Goal: Task Accomplishment & Management: Manage account settings

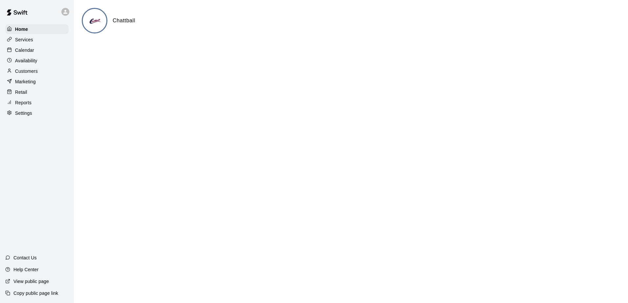
click at [31, 52] on p "Calendar" at bounding box center [24, 50] width 19 height 7
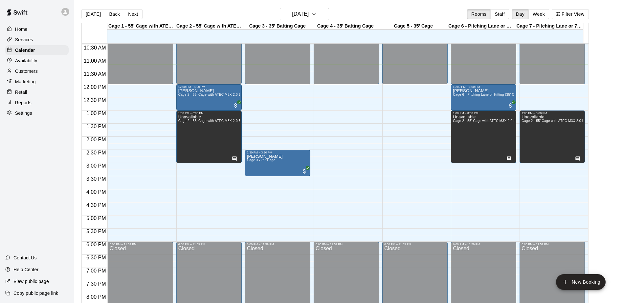
scroll to position [263, 0]
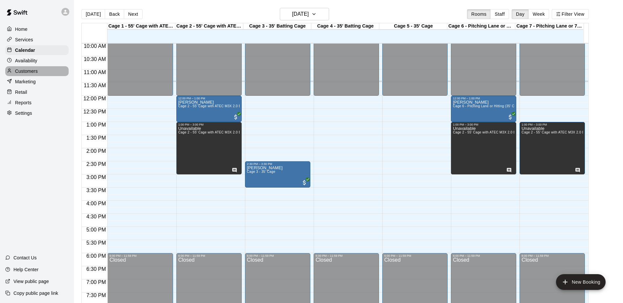
click at [30, 72] on p "Customers" at bounding box center [26, 71] width 23 height 7
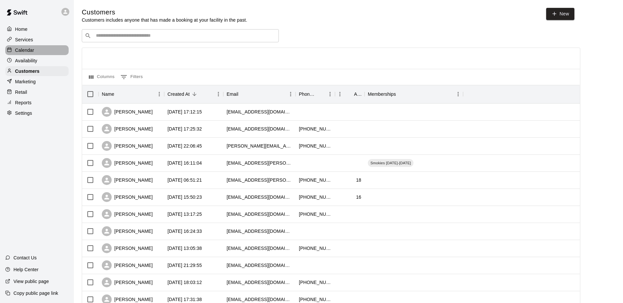
click at [35, 53] on div "Calendar" at bounding box center [36, 50] width 63 height 10
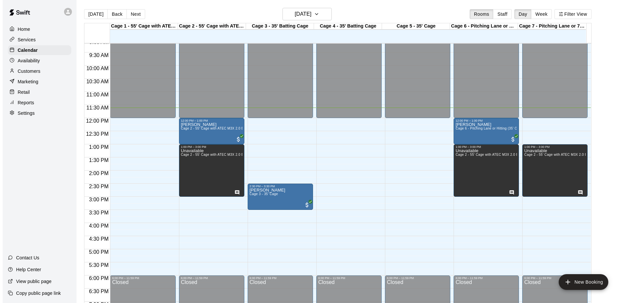
scroll to position [239, 0]
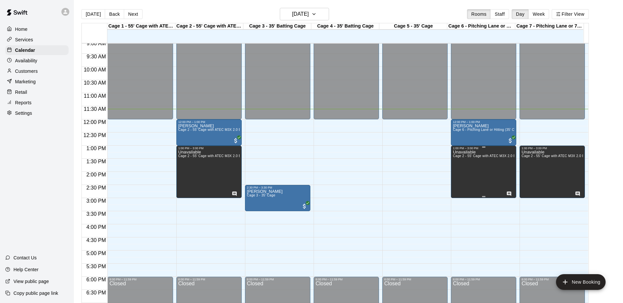
click at [507, 195] on icon "Has notes" at bounding box center [509, 194] width 4 height 4
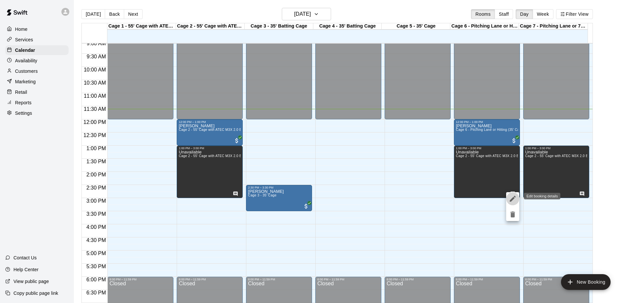
click at [514, 196] on icon "edit" at bounding box center [513, 199] width 8 height 8
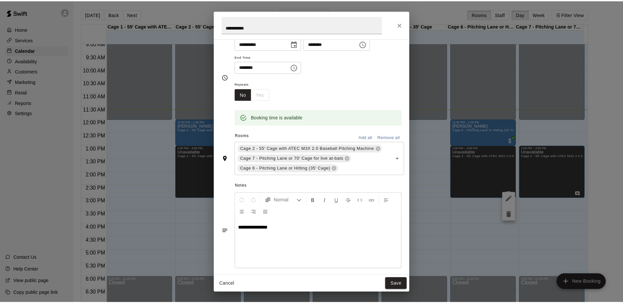
scroll to position [0, 0]
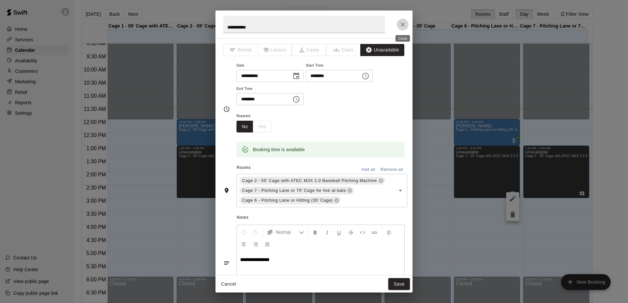
drag, startPoint x: 402, startPoint y: 24, endPoint x: 425, endPoint y: 37, distance: 26.9
click at [402, 24] on icon "Close" at bounding box center [402, 24] width 7 height 7
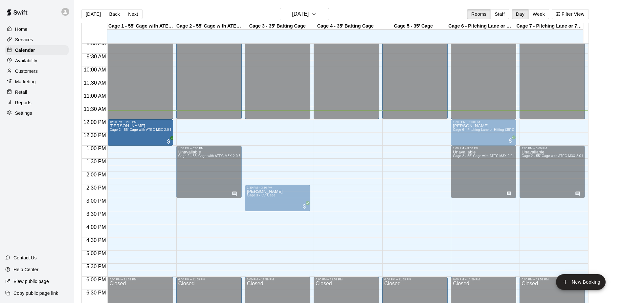
drag, startPoint x: 215, startPoint y: 128, endPoint x: 152, endPoint y: 131, distance: 63.4
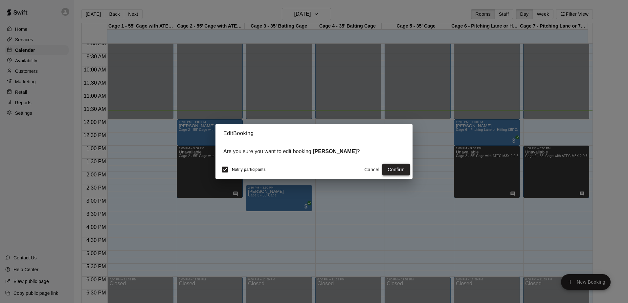
click at [393, 168] on button "Confirm" at bounding box center [396, 170] width 28 height 12
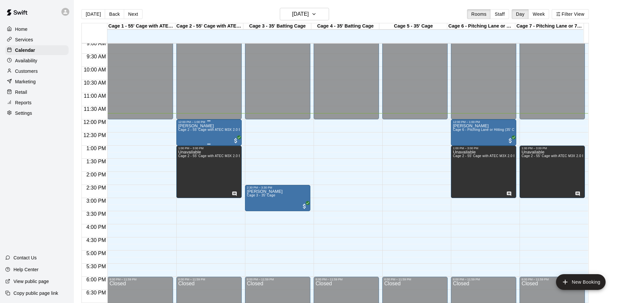
click at [187, 132] on span "Cage 2 - 55' Cage with ATEC M3X 2.0 Baseball Pitching Machine and ATEC M1J Soft…" at bounding box center [279, 130] width 203 height 4
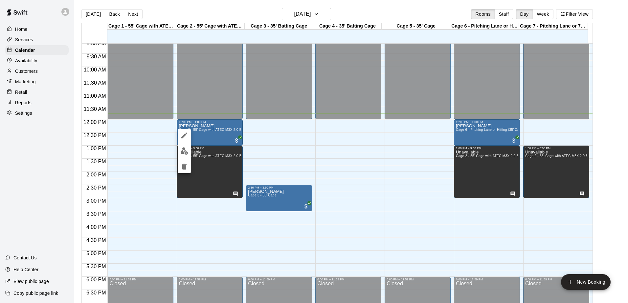
click at [199, 111] on div at bounding box center [314, 151] width 628 height 303
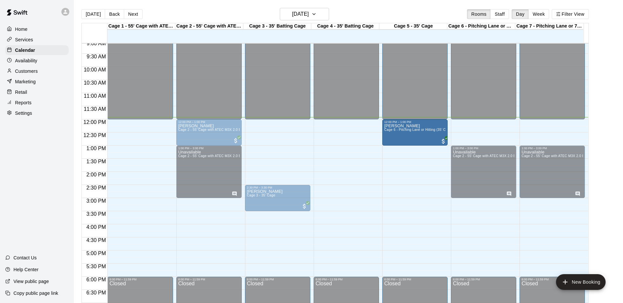
drag, startPoint x: 466, startPoint y: 141, endPoint x: 412, endPoint y: 144, distance: 53.9
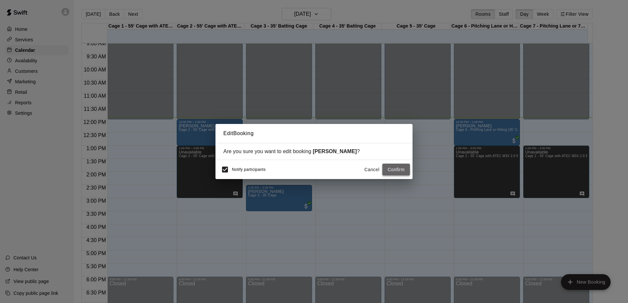
click at [394, 172] on button "Confirm" at bounding box center [396, 170] width 28 height 12
